Goal: Information Seeking & Learning: Learn about a topic

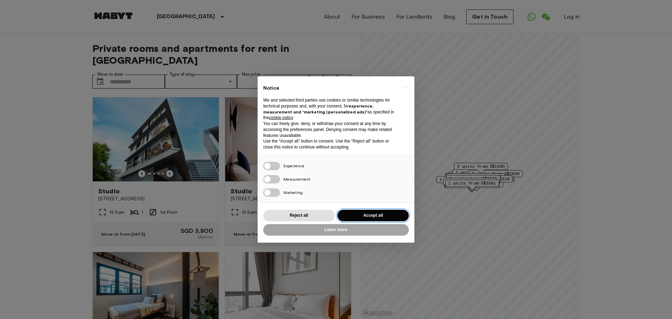
click at [369, 215] on button "Accept all" at bounding box center [373, 216] width 71 height 12
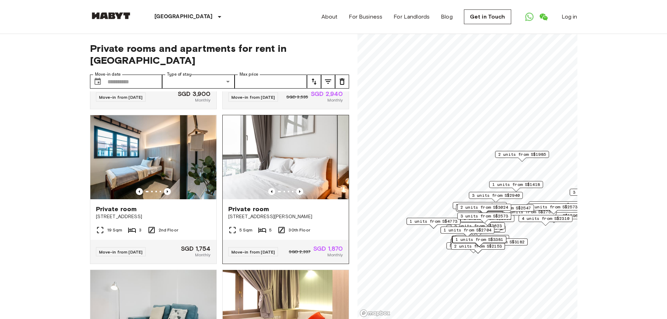
scroll to position [175, 0]
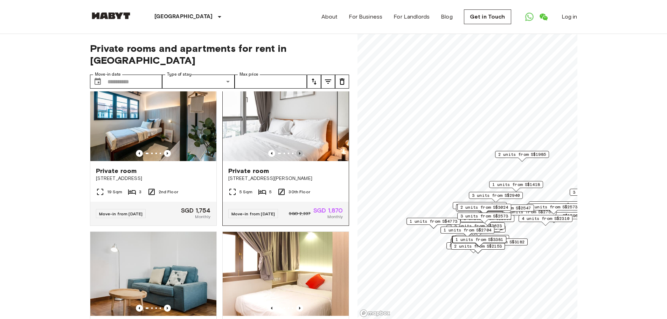
click at [296, 150] on icon "Previous image" at bounding box center [299, 153] width 7 height 7
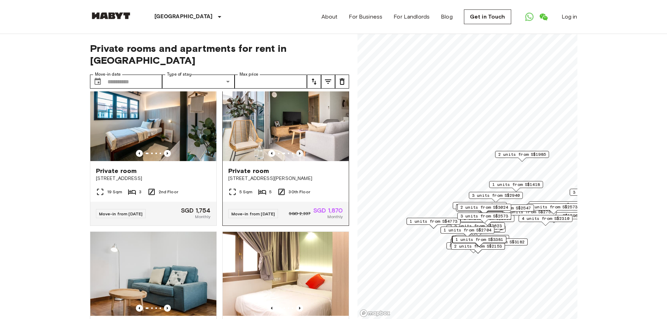
click at [296, 150] on icon "Previous image" at bounding box center [299, 153] width 7 height 7
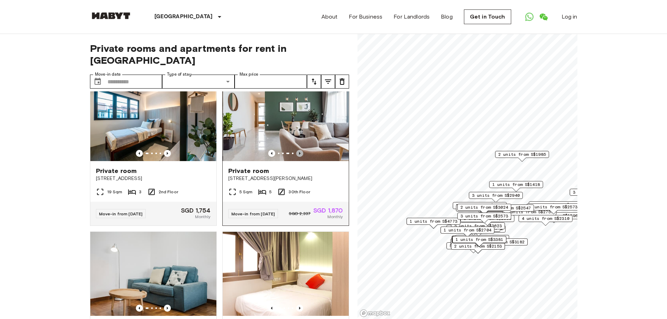
click at [296, 150] on icon "Previous image" at bounding box center [299, 153] width 7 height 7
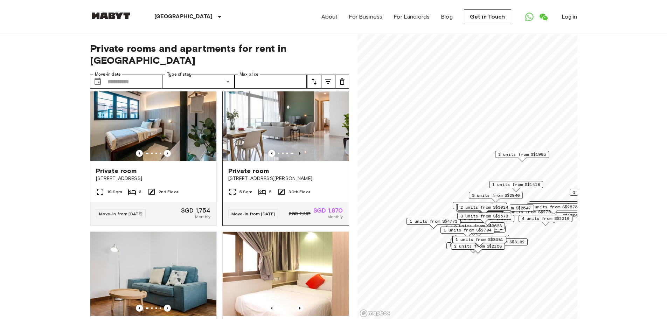
click at [296, 150] on icon "Previous image" at bounding box center [299, 153] width 7 height 7
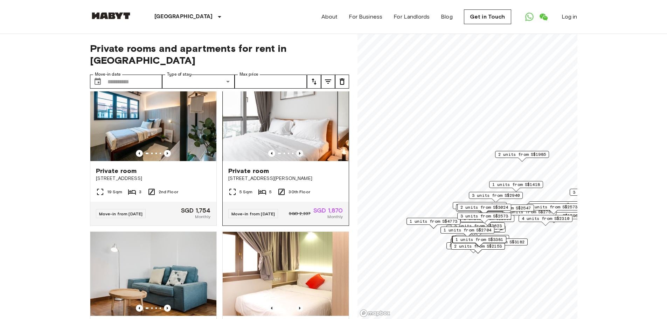
click at [296, 150] on icon "Previous image" at bounding box center [299, 153] width 7 height 7
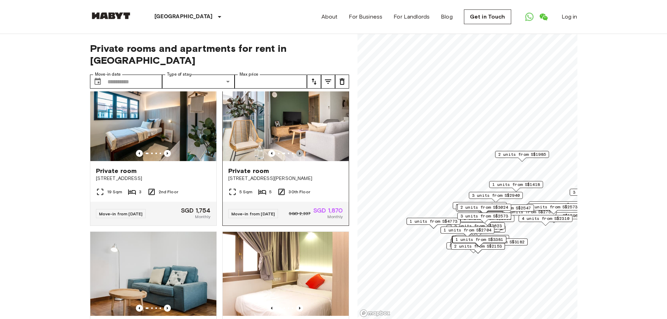
click at [296, 150] on icon "Previous image" at bounding box center [299, 153] width 7 height 7
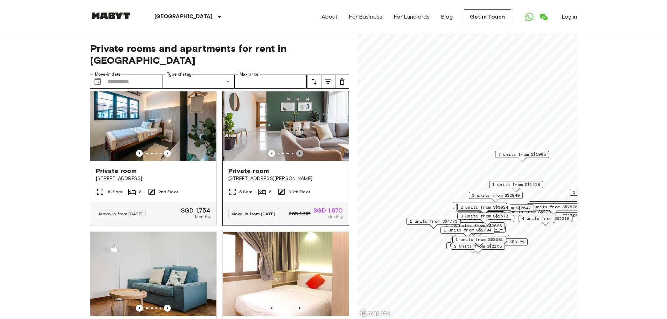
click at [296, 150] on icon "Previous image" at bounding box center [299, 153] width 7 height 7
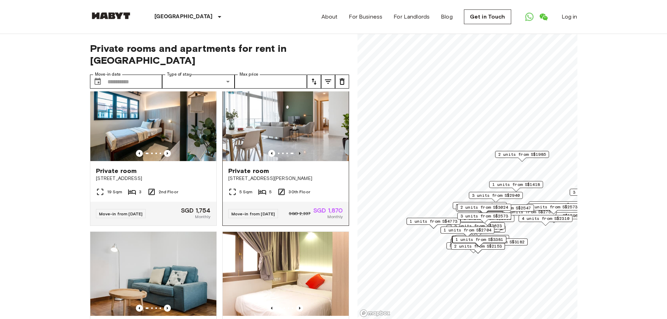
click at [296, 150] on icon "Previous image" at bounding box center [299, 153] width 7 height 7
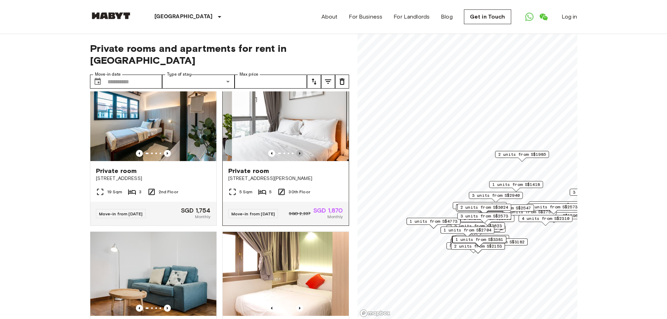
click at [296, 150] on icon "Previous image" at bounding box center [299, 153] width 7 height 7
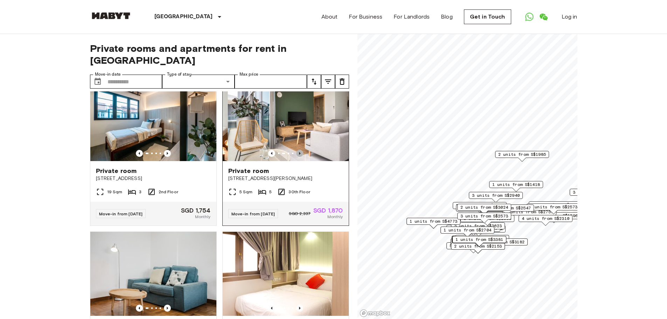
click at [296, 150] on icon "Previous image" at bounding box center [299, 153] width 7 height 7
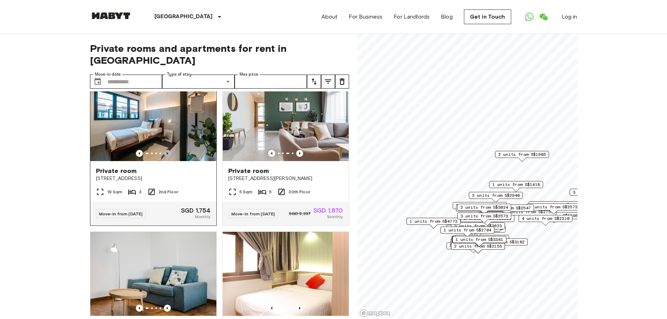
click at [167, 150] on icon "Previous image" at bounding box center [167, 153] width 7 height 7
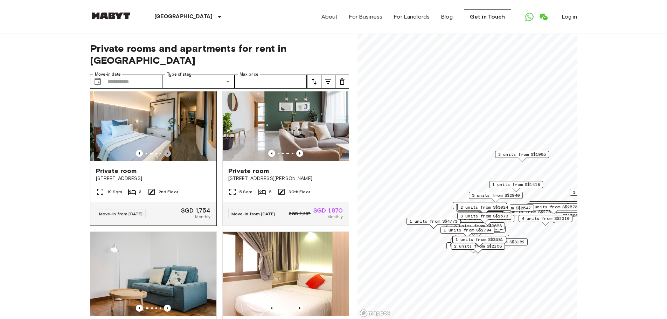
click at [167, 150] on icon "Previous image" at bounding box center [167, 153] width 7 height 7
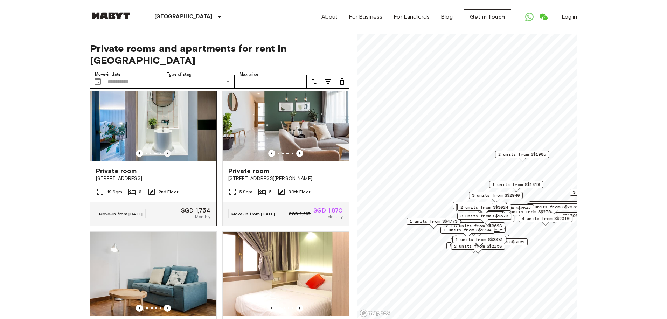
click at [167, 150] on icon "Previous image" at bounding box center [167, 153] width 7 height 7
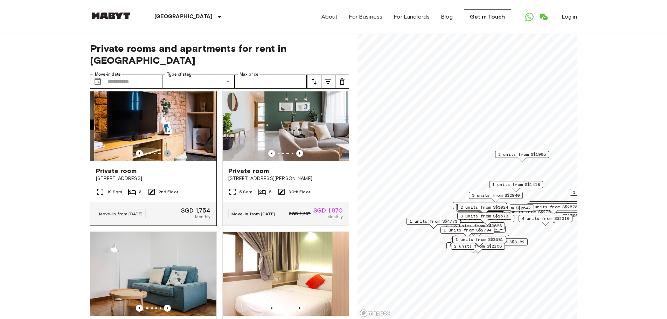
click at [167, 150] on icon "Previous image" at bounding box center [167, 153] width 7 height 7
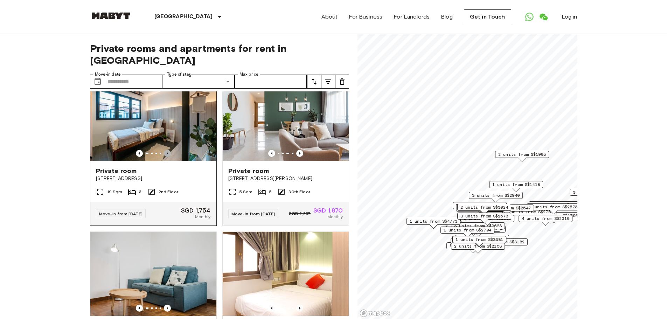
click at [167, 150] on icon "Previous image" at bounding box center [167, 153] width 7 height 7
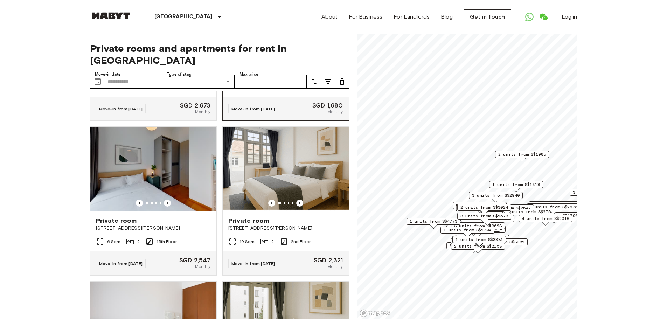
scroll to position [4339, 0]
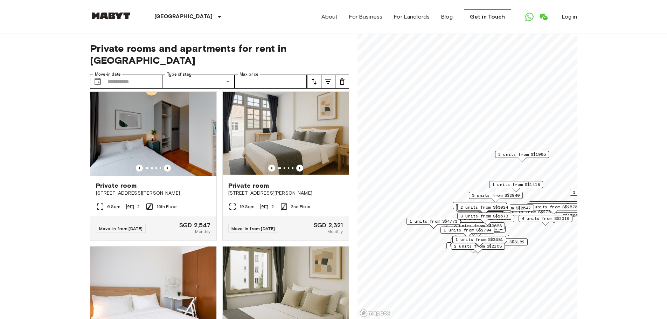
click at [297, 17] on icon "Previous image" at bounding box center [299, 13] width 7 height 7
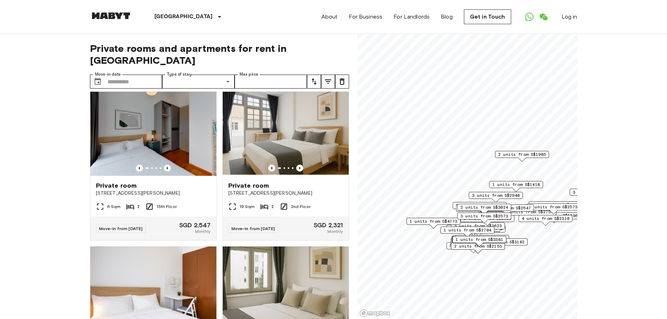
click at [297, 17] on icon "Previous image" at bounding box center [299, 13] width 7 height 7
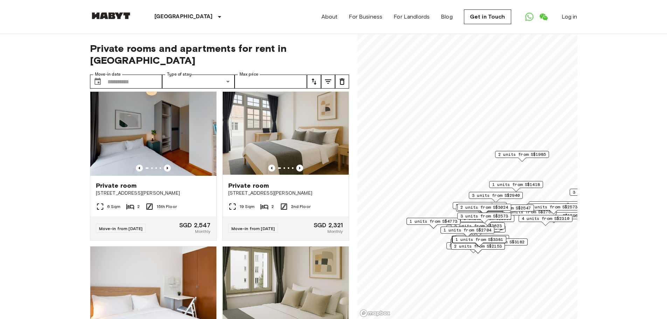
click at [297, 17] on icon "Previous image" at bounding box center [299, 13] width 7 height 7
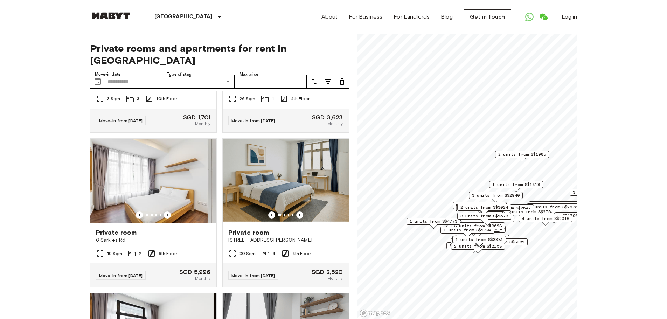
scroll to position [5086, 0]
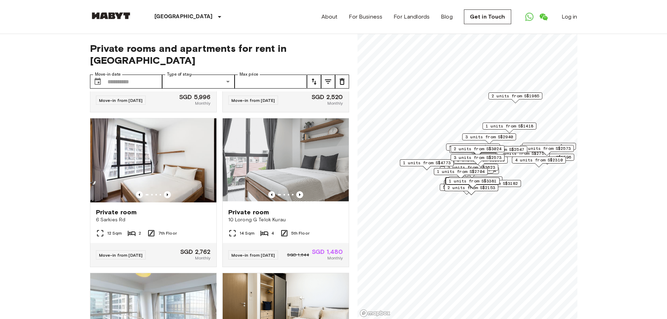
scroll to position [4923, 0]
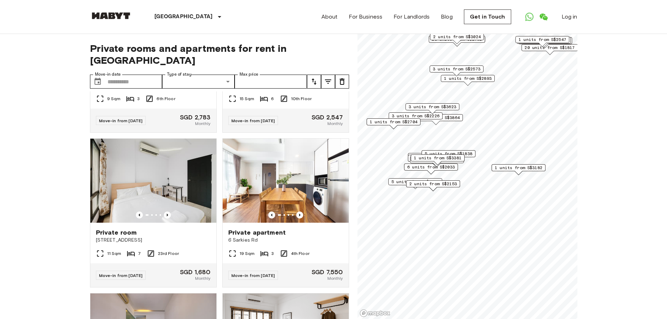
scroll to position [3954, 0]
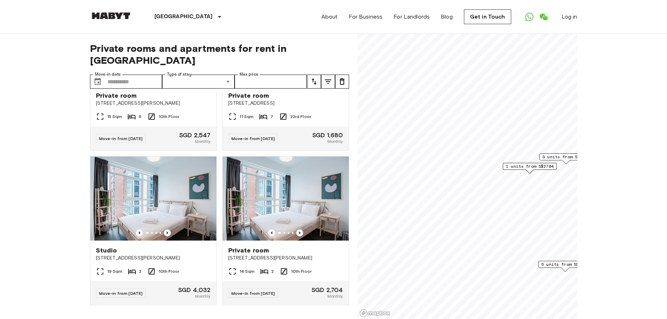
scroll to position [571, 0]
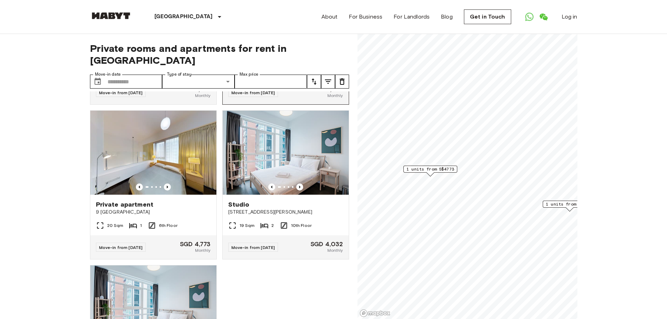
scroll to position [254, 0]
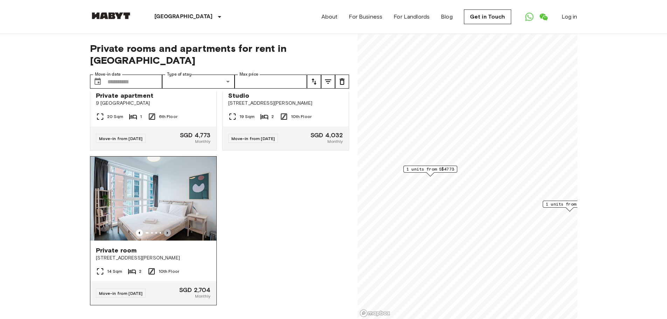
click at [167, 229] on icon "Previous image" at bounding box center [167, 232] width 7 height 7
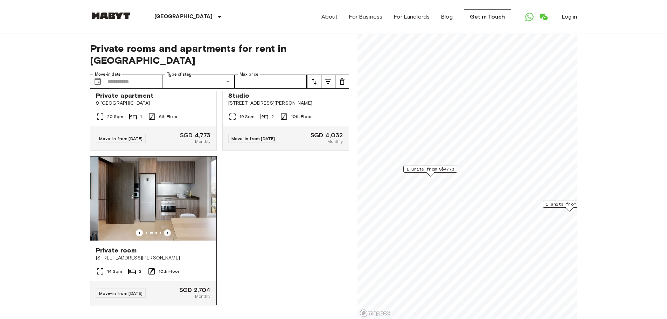
click at [167, 229] on icon "Previous image" at bounding box center [167, 232] width 7 height 7
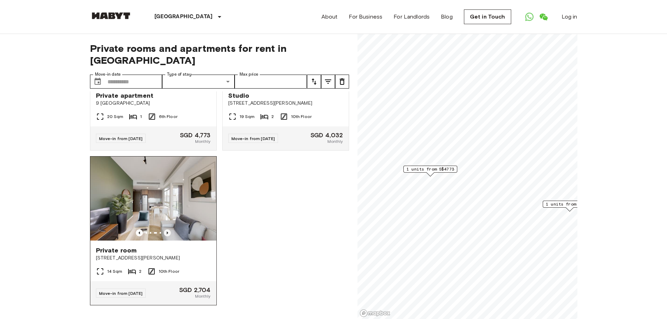
click at [165, 229] on icon "Previous image" at bounding box center [167, 232] width 7 height 7
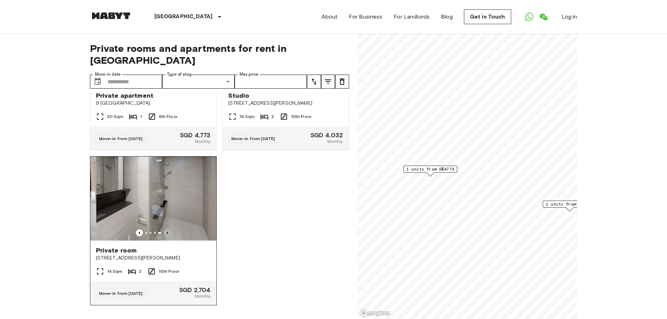
click at [165, 229] on icon "Previous image" at bounding box center [167, 232] width 7 height 7
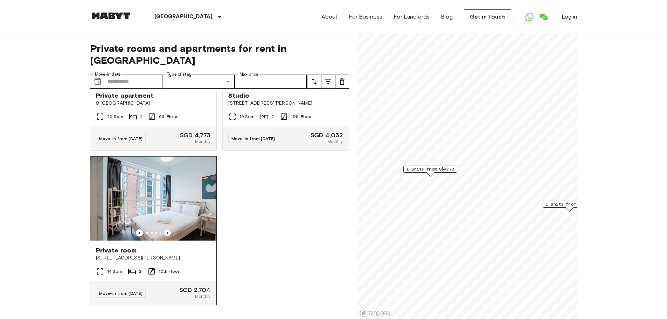
click at [165, 229] on icon "Previous image" at bounding box center [167, 232] width 7 height 7
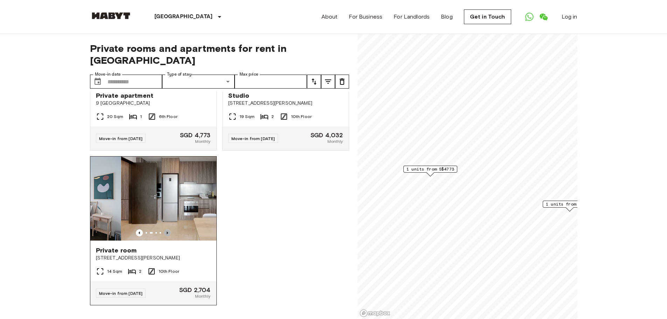
click at [165, 229] on icon "Previous image" at bounding box center [167, 232] width 7 height 7
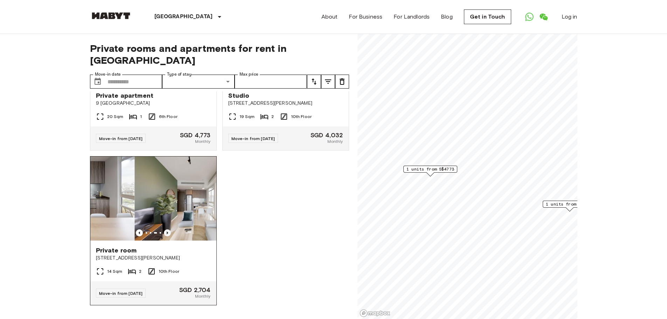
click at [165, 229] on icon "Previous image" at bounding box center [167, 232] width 7 height 7
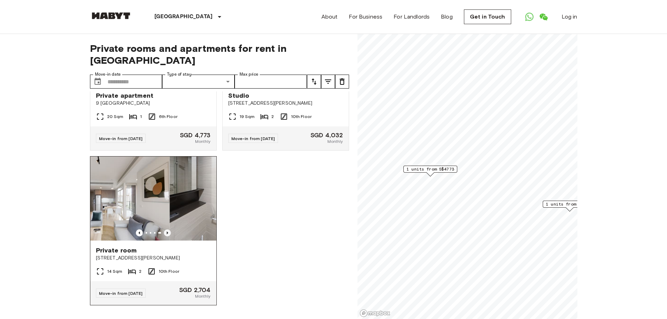
click at [165, 229] on icon "Previous image" at bounding box center [167, 232] width 7 height 7
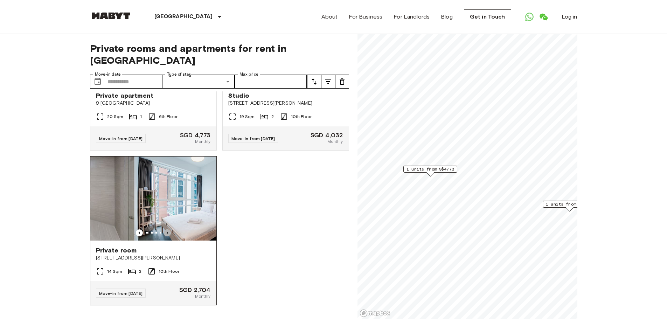
click at [165, 229] on icon "Previous image" at bounding box center [167, 232] width 7 height 7
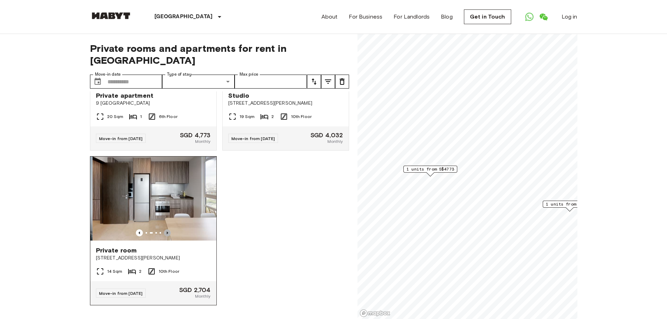
click at [165, 229] on icon "Previous image" at bounding box center [167, 232] width 7 height 7
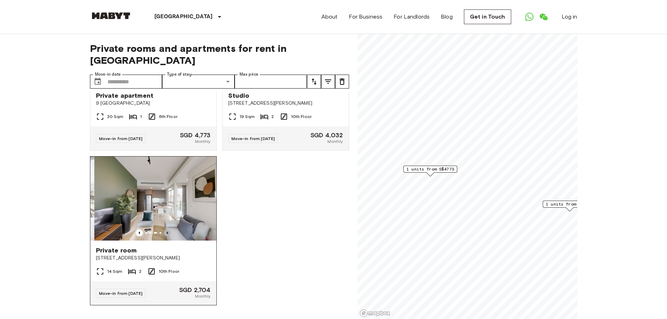
click at [165, 229] on icon "Previous image" at bounding box center [167, 232] width 7 height 7
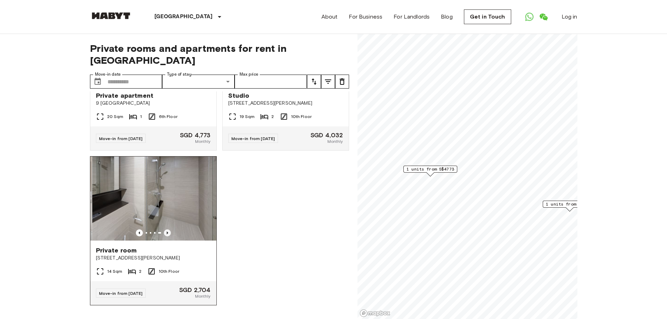
click at [165, 229] on icon "Previous image" at bounding box center [167, 232] width 7 height 7
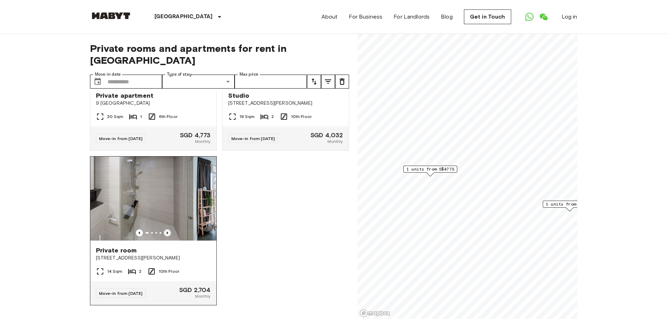
click at [165, 229] on icon "Previous image" at bounding box center [167, 232] width 7 height 7
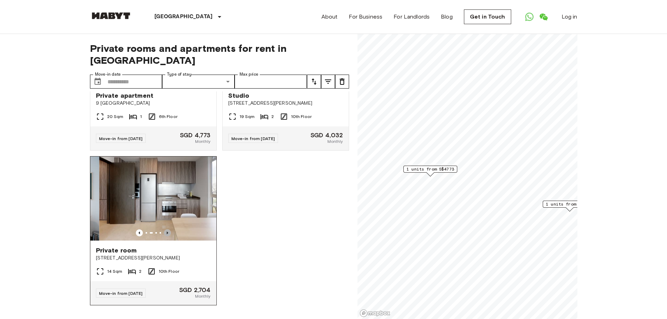
click at [165, 229] on icon "Previous image" at bounding box center [167, 232] width 7 height 7
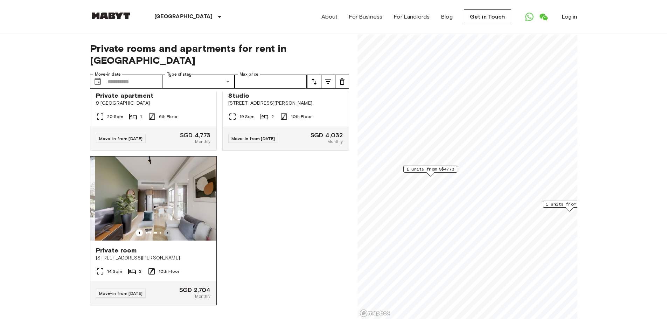
click at [165, 229] on icon "Previous image" at bounding box center [167, 232] width 7 height 7
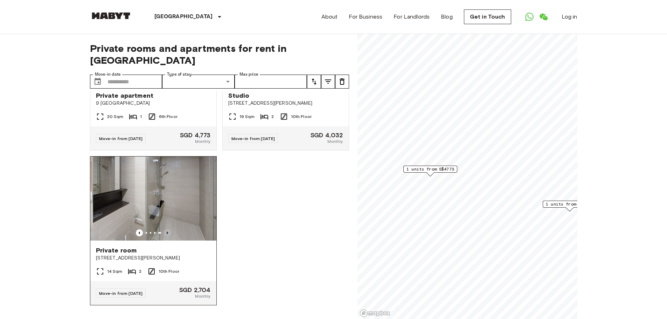
click at [165, 229] on icon "Previous image" at bounding box center [167, 232] width 7 height 7
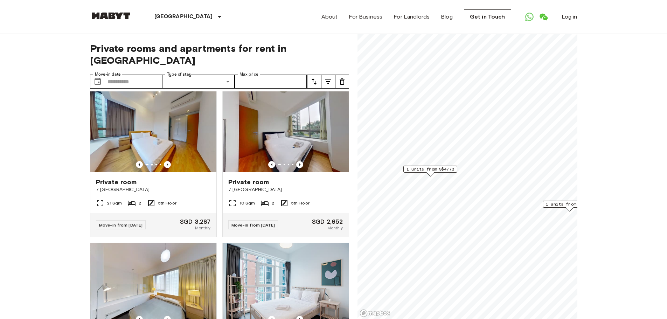
scroll to position [0, 0]
